Goal: Find specific page/section

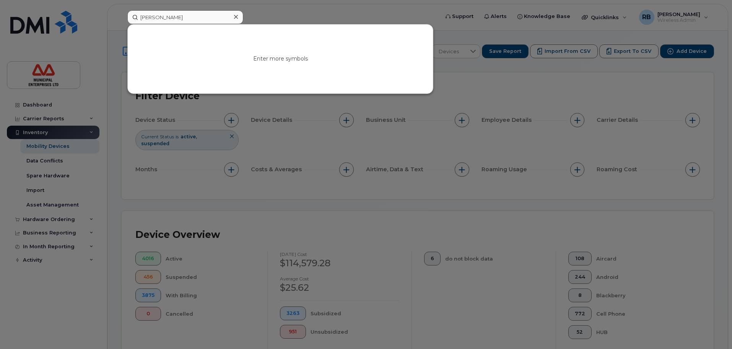
type input "[PERSON_NAME]"
click at [299, 64] on link "Go to Sign In Page" at bounding box center [280, 66] width 59 height 14
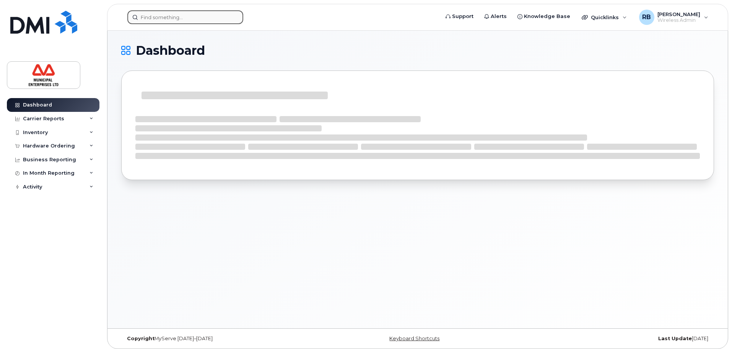
click at [179, 21] on input at bounding box center [185, 17] width 116 height 14
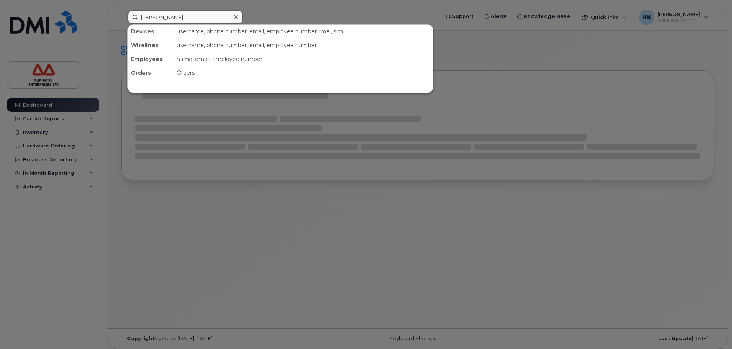
type input "trevor covin"
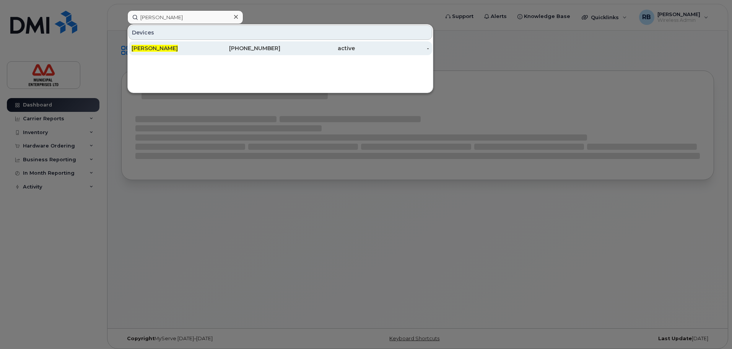
click at [179, 53] on div "[PERSON_NAME]" at bounding box center [169, 48] width 75 height 14
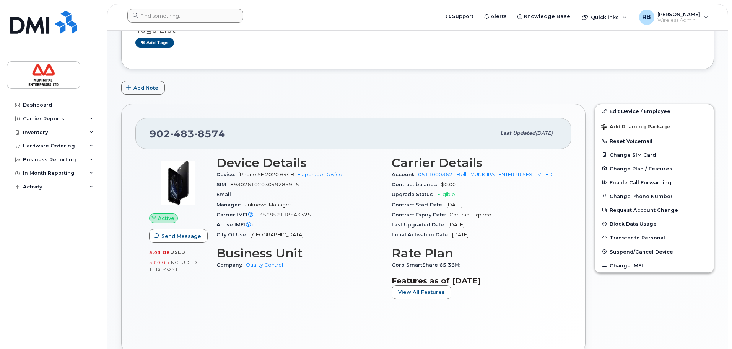
scroll to position [77, 0]
